Goal: Task Accomplishment & Management: Use online tool/utility

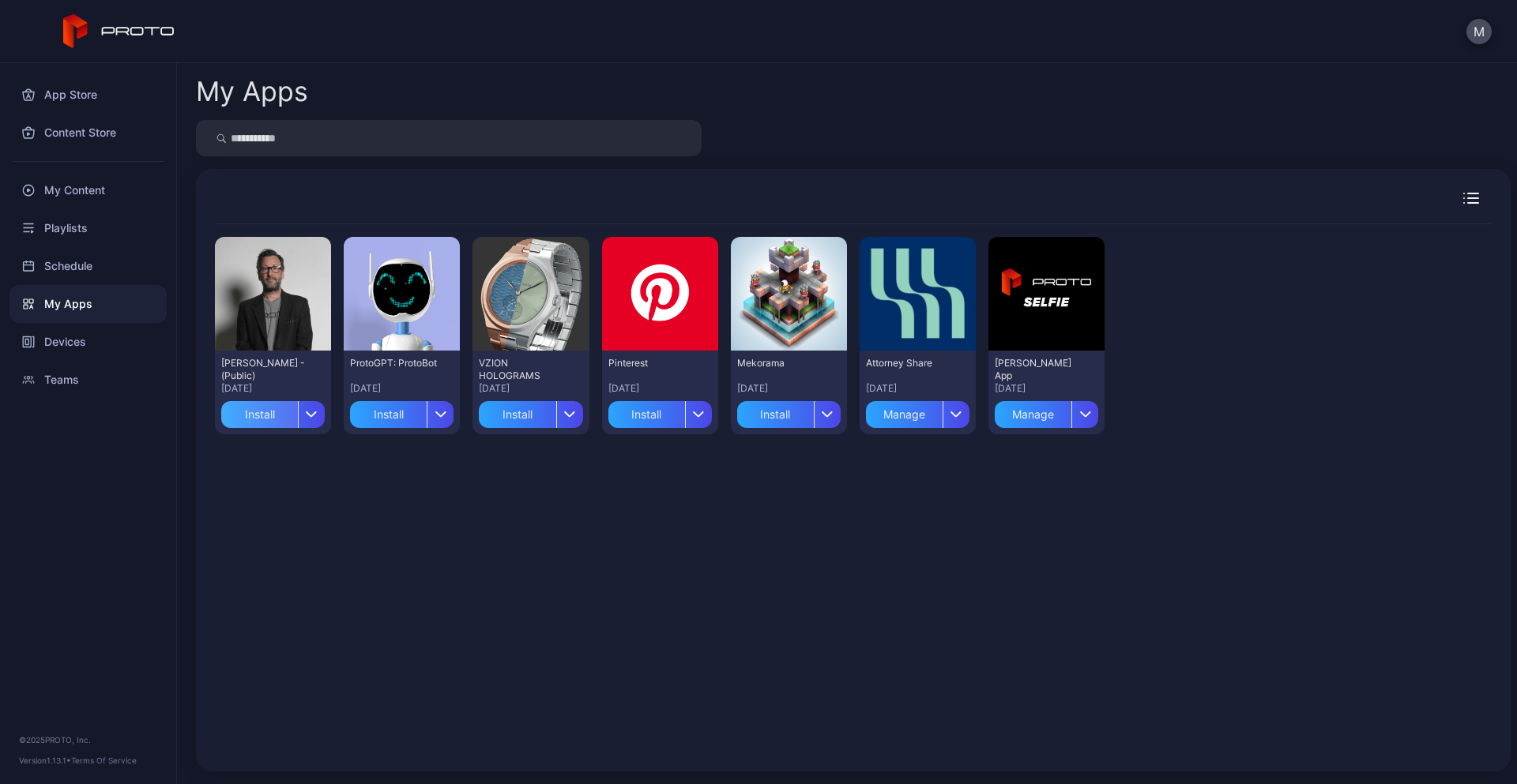
click at [267, 414] on div "Install" at bounding box center [260, 415] width 77 height 27
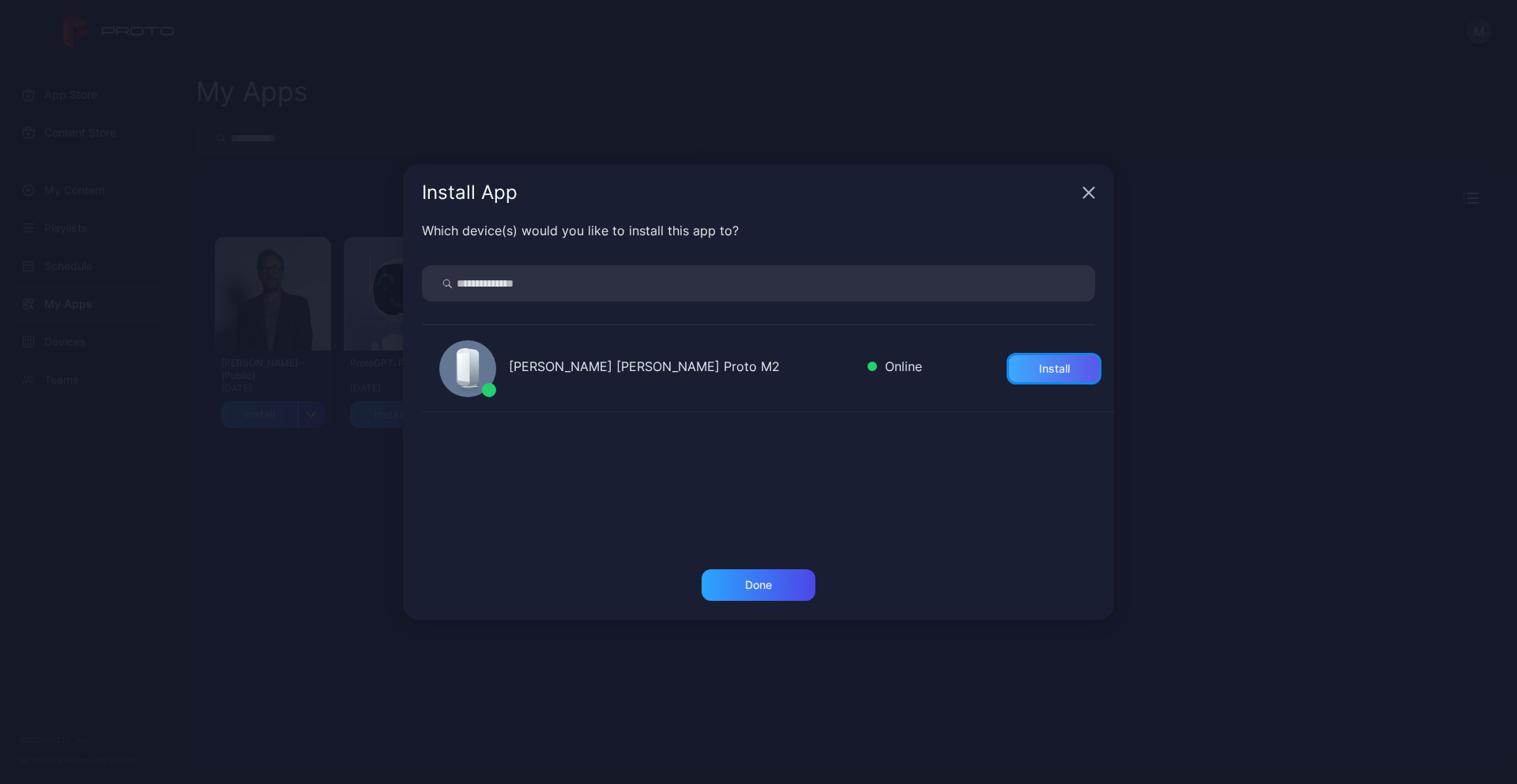
click at [1079, 363] on div "Install" at bounding box center [1054, 369] width 95 height 32
click at [794, 589] on div "Done" at bounding box center [758, 586] width 114 height 32
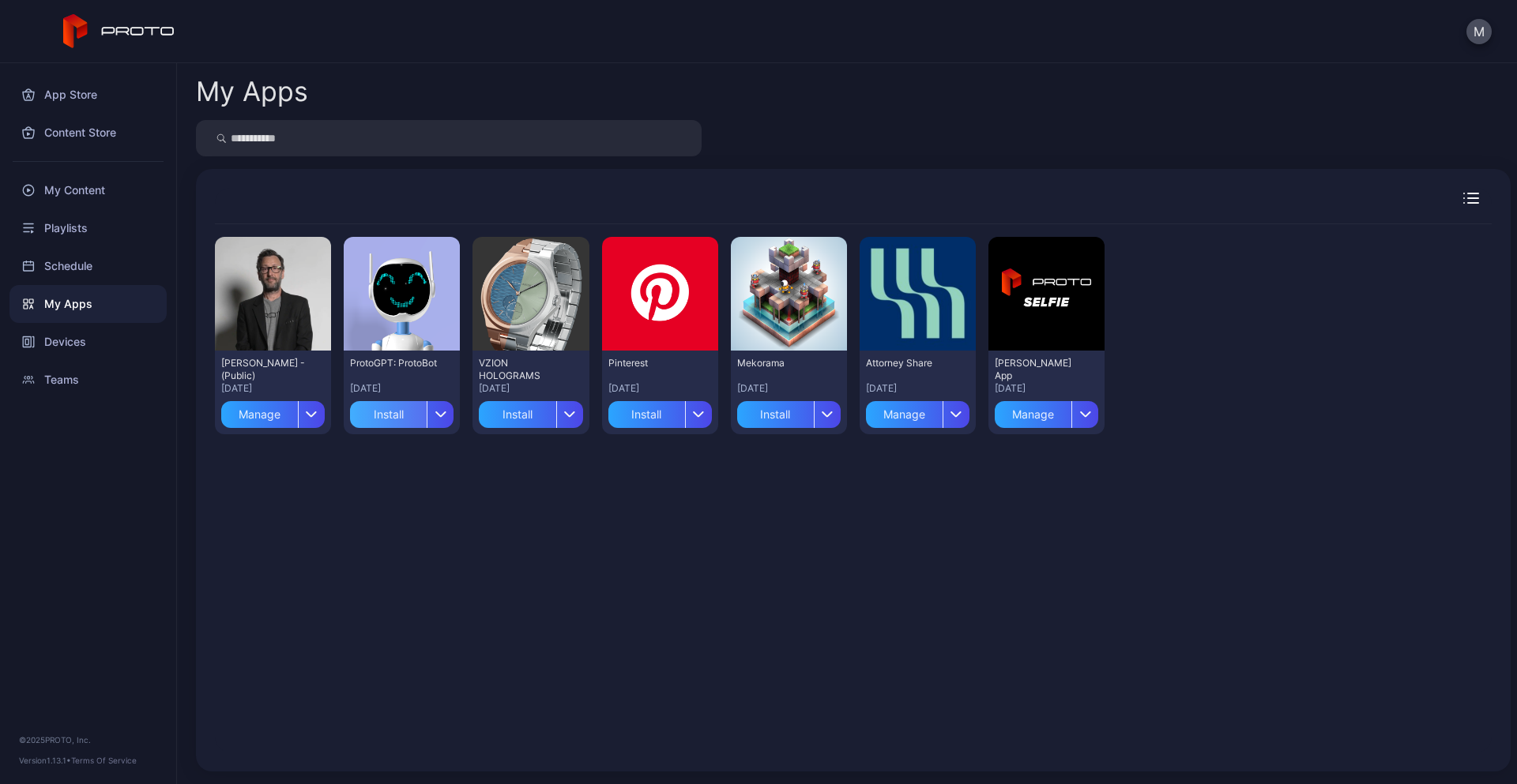
click at [375, 421] on div "Install" at bounding box center [388, 415] width 77 height 27
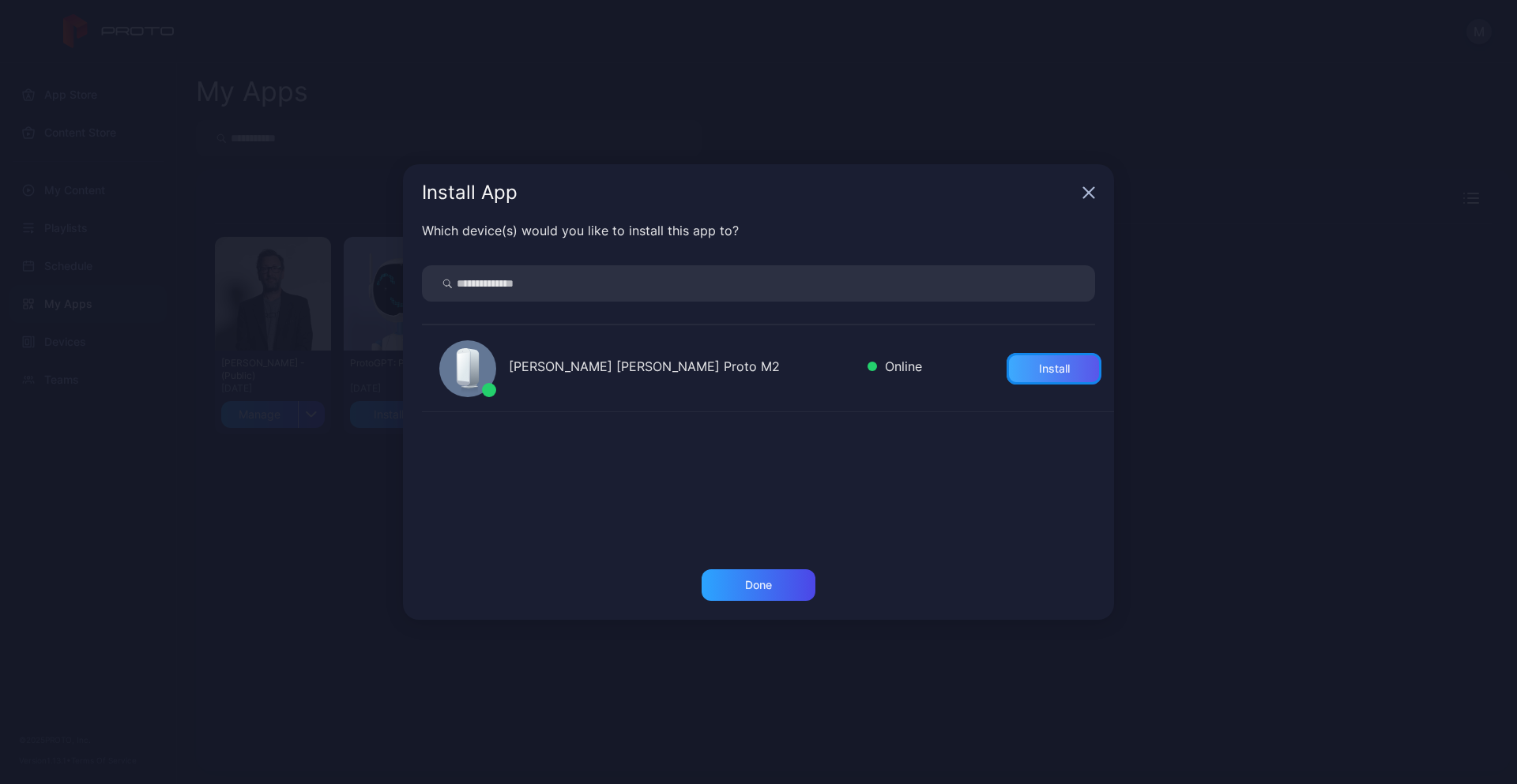
click at [1016, 365] on div "Install" at bounding box center [1054, 369] width 95 height 32
click at [769, 587] on div "Done" at bounding box center [759, 586] width 27 height 13
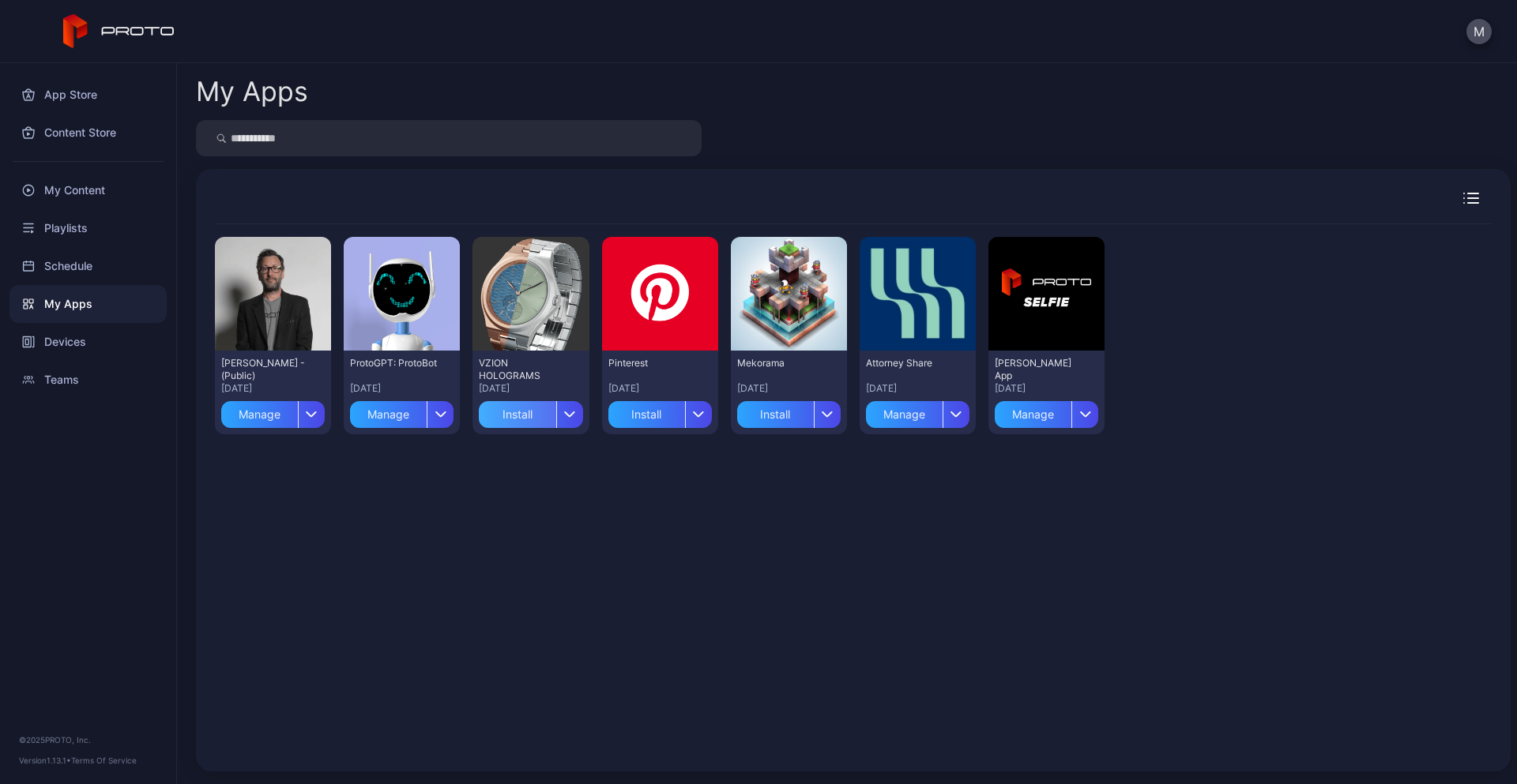
click at [509, 409] on div "Install" at bounding box center [517, 415] width 77 height 27
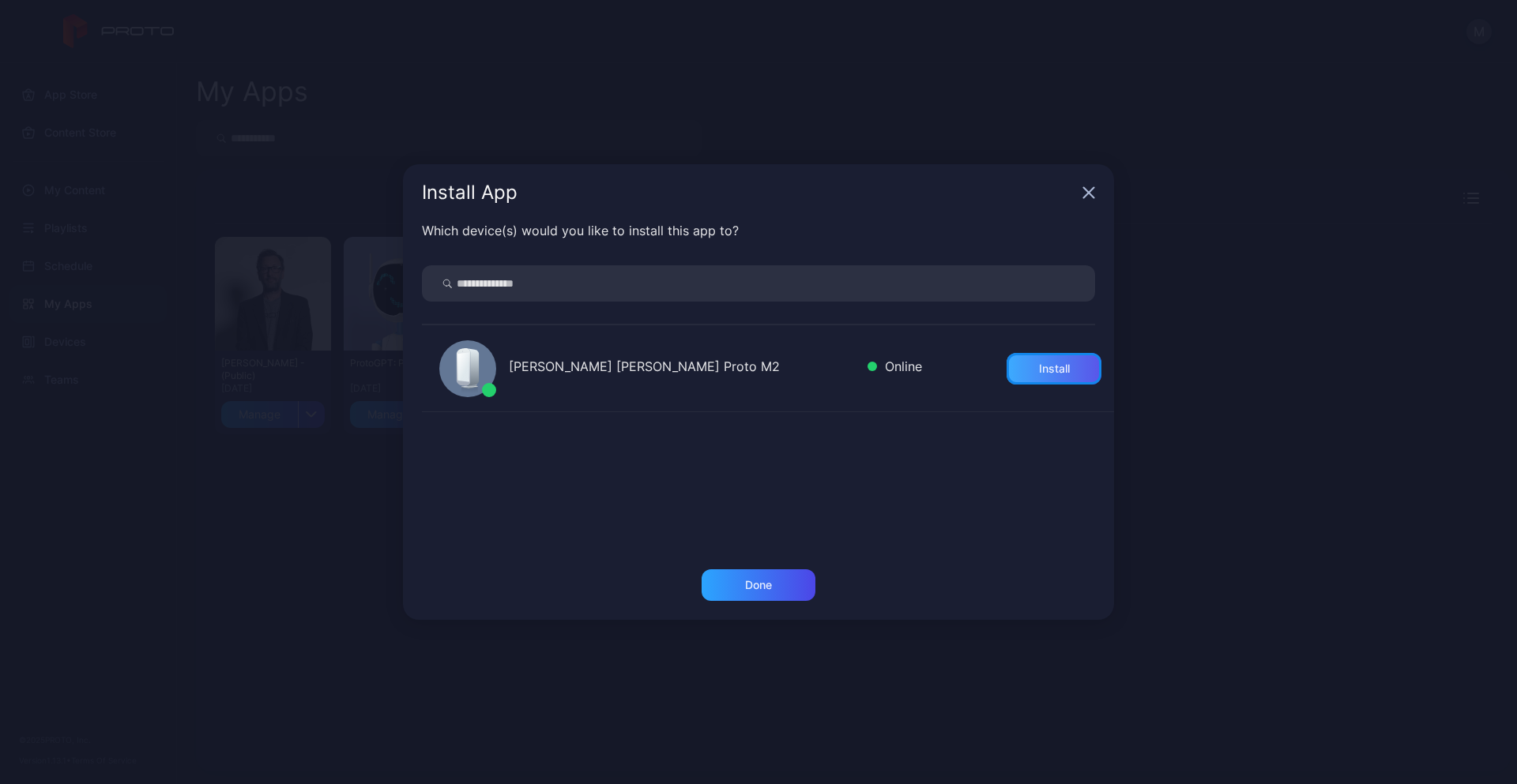
click at [1024, 375] on div "Install" at bounding box center [1054, 369] width 95 height 32
click at [779, 579] on div "Done" at bounding box center [758, 586] width 114 height 32
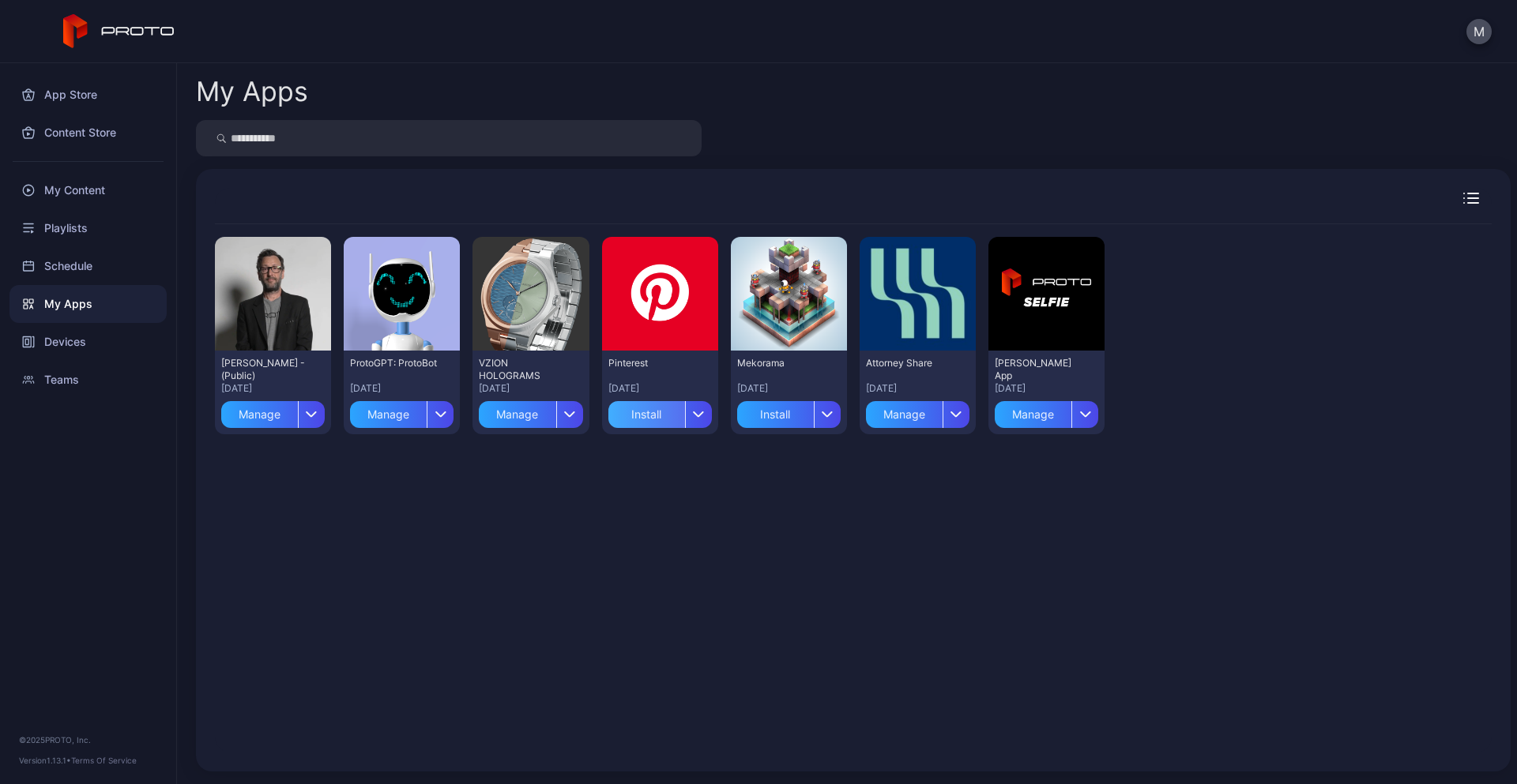
click at [650, 410] on div "Install" at bounding box center [646, 415] width 77 height 27
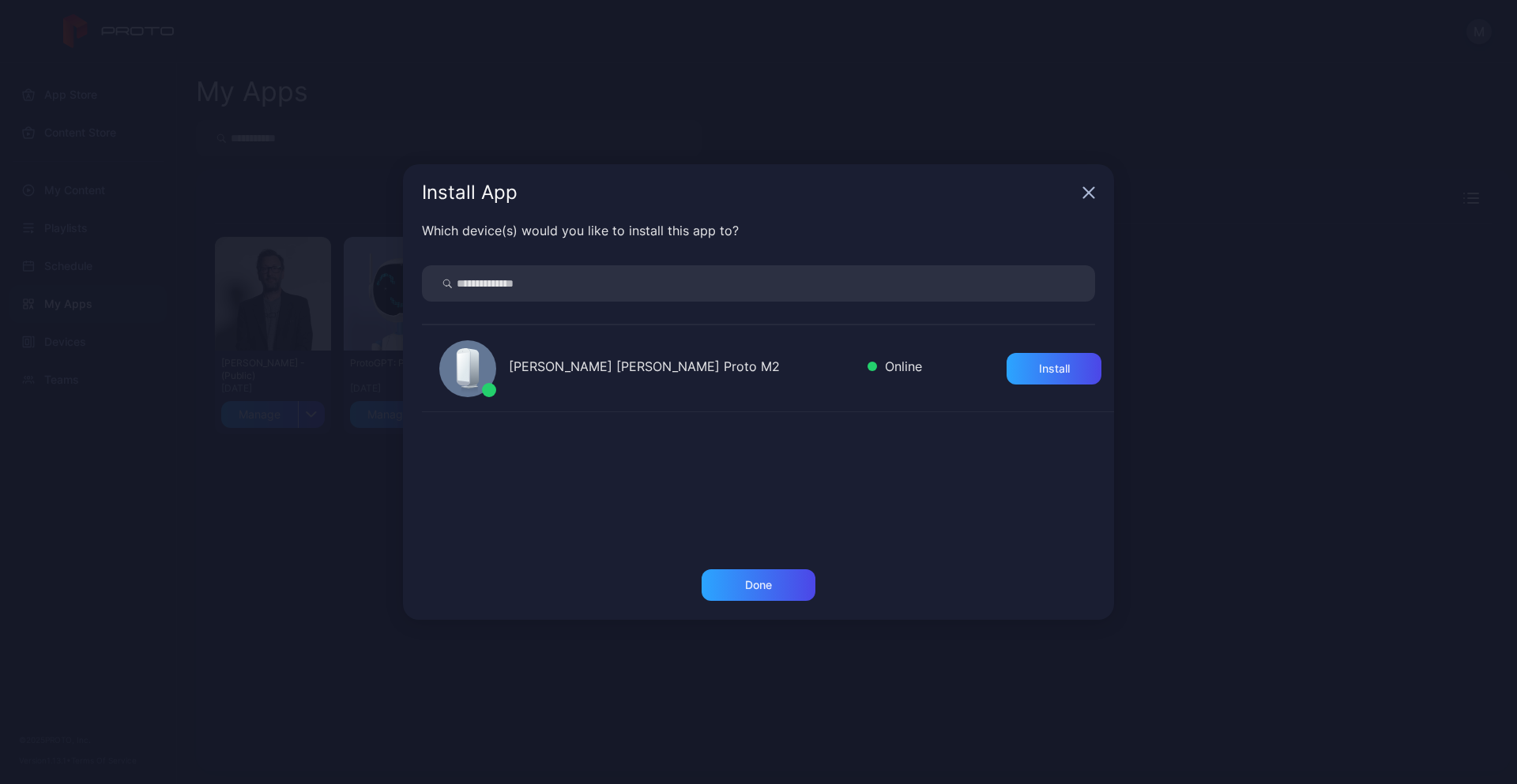
click at [1091, 193] on icon "button" at bounding box center [1089, 193] width 13 height 13
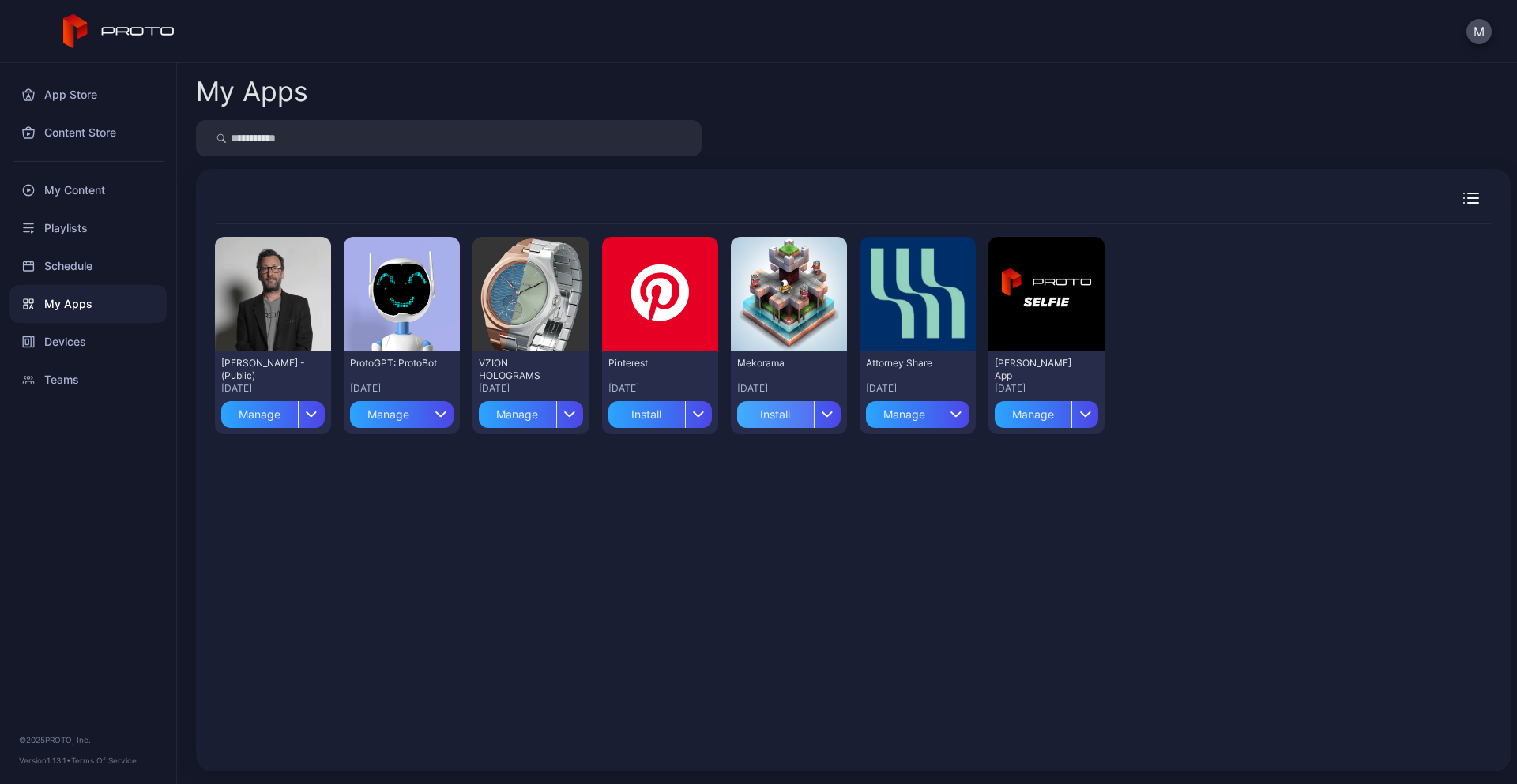
click at [793, 410] on div "Install" at bounding box center [776, 415] width 77 height 27
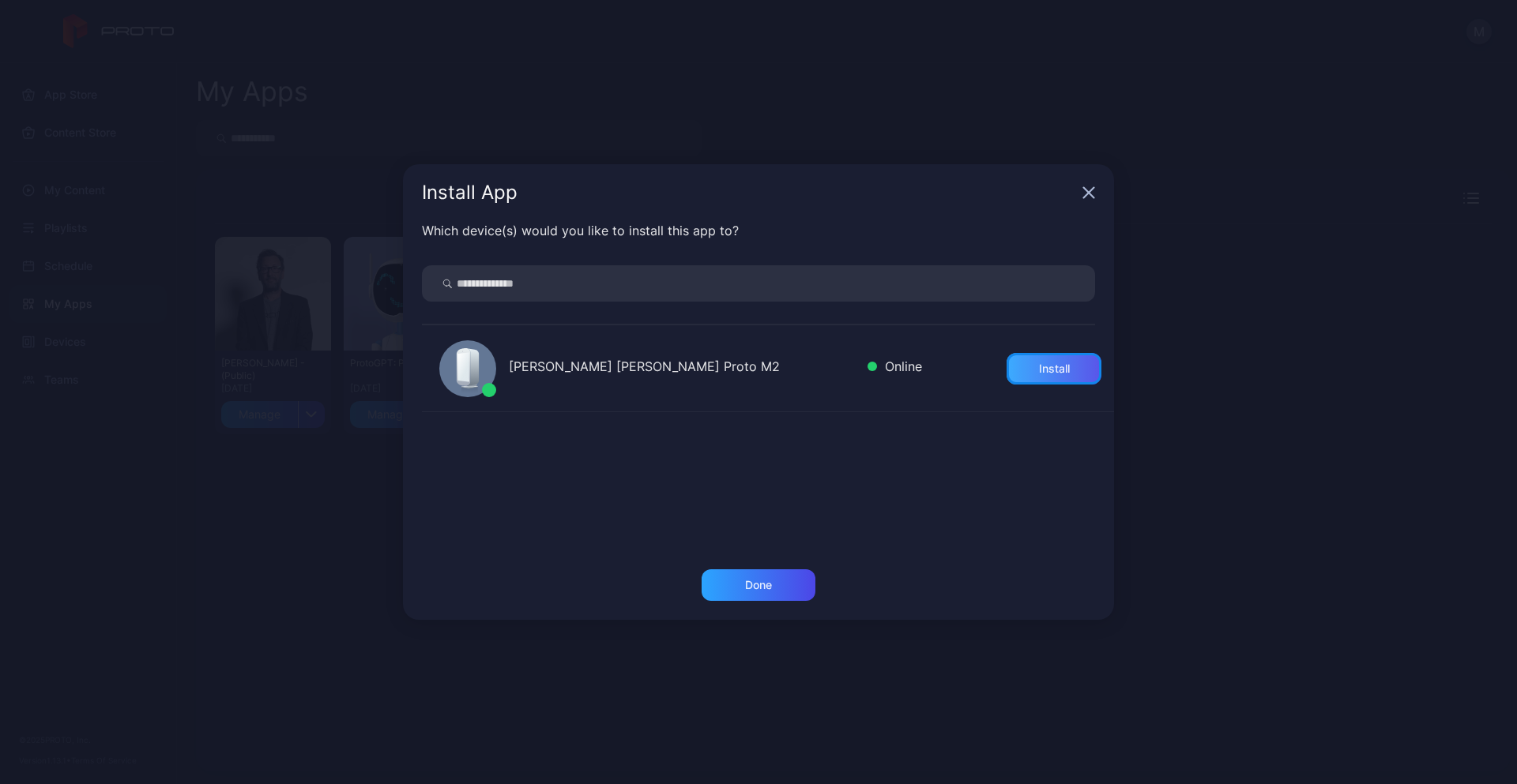
click at [1007, 377] on div "Install" at bounding box center [1054, 369] width 95 height 32
click at [788, 590] on div "Done" at bounding box center [758, 586] width 114 height 32
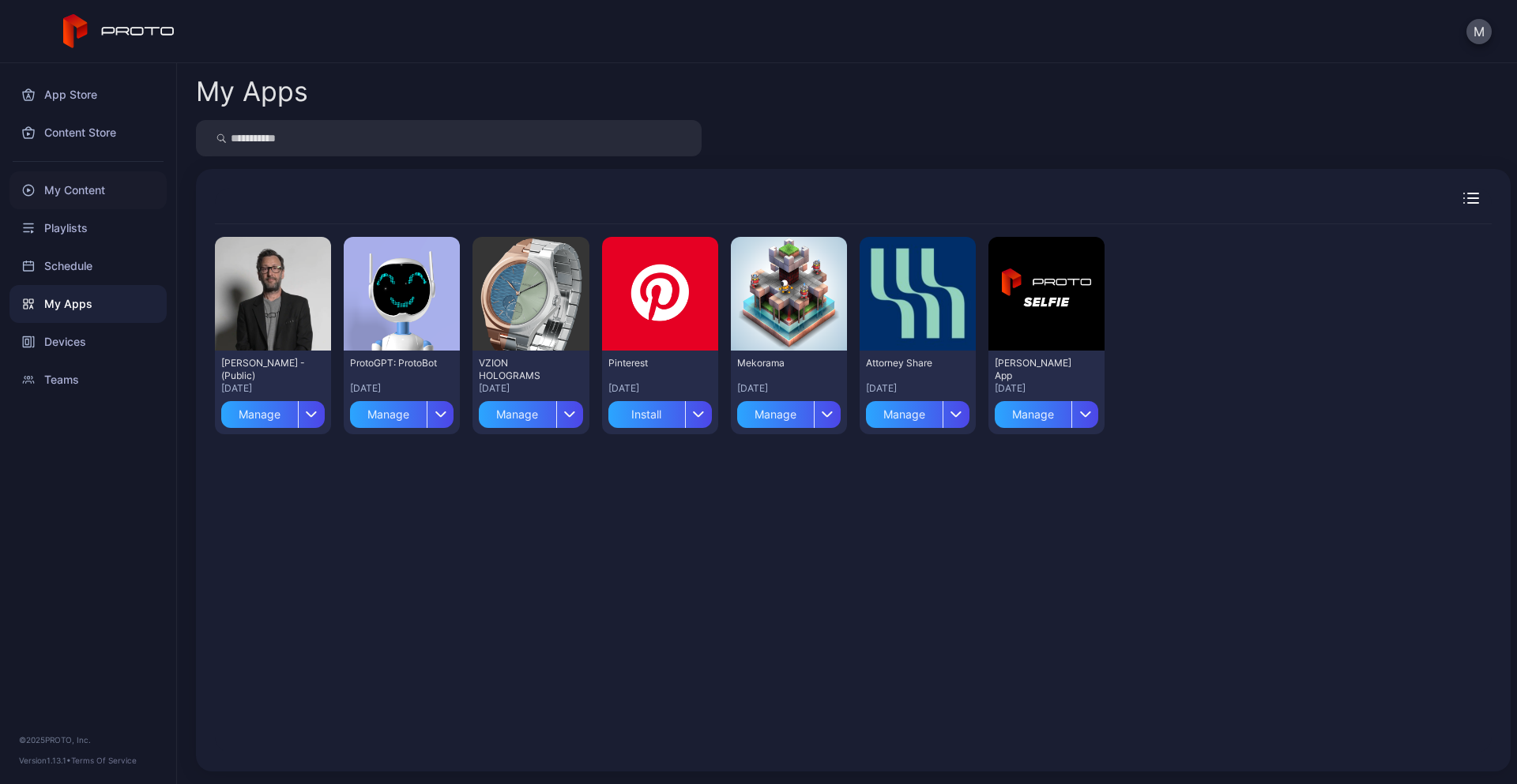
click at [97, 198] on div "My Content" at bounding box center [88, 190] width 157 height 38
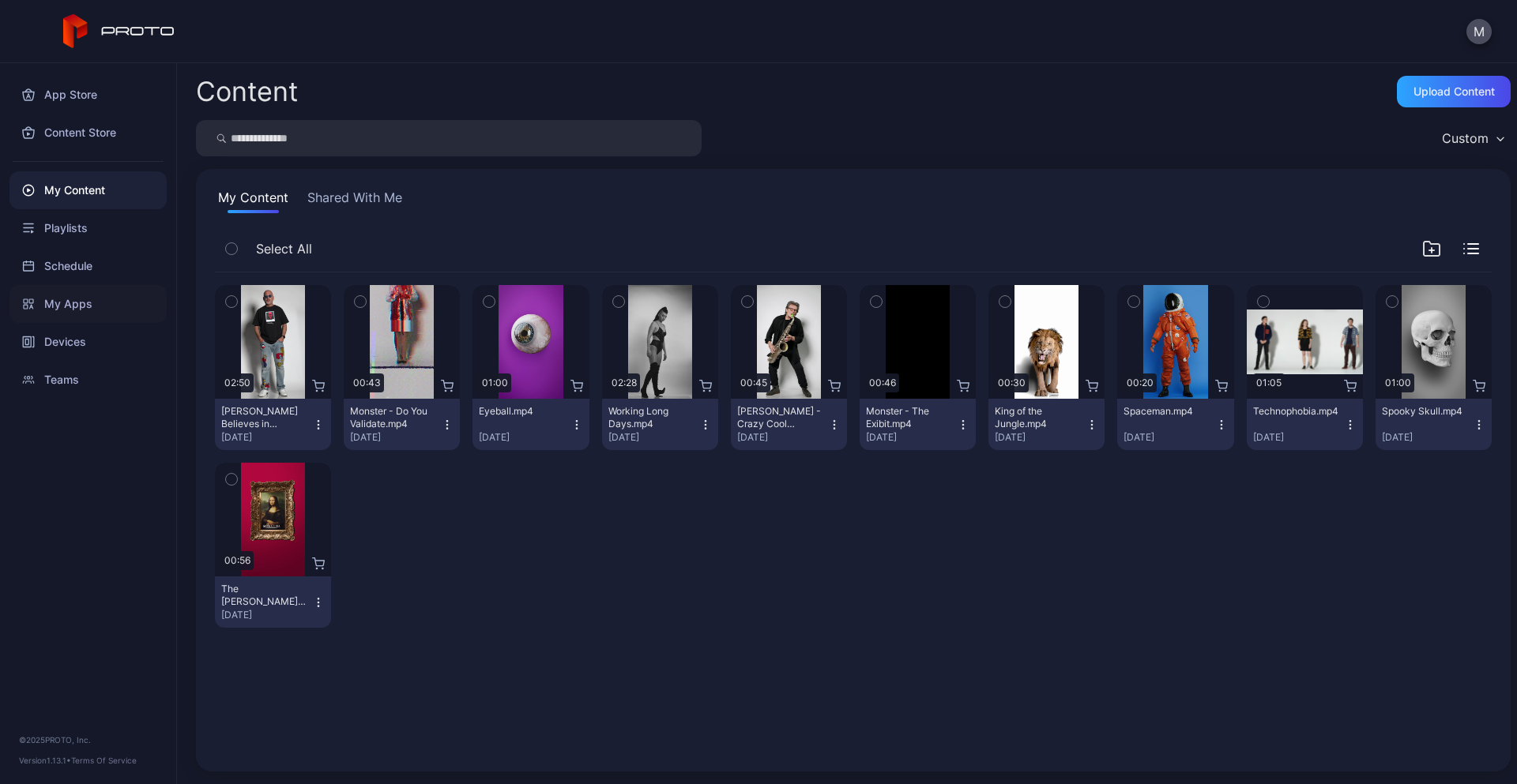
click at [78, 302] on div "My Apps" at bounding box center [88, 304] width 157 height 38
